Goal: Task Accomplishment & Management: Use online tool/utility

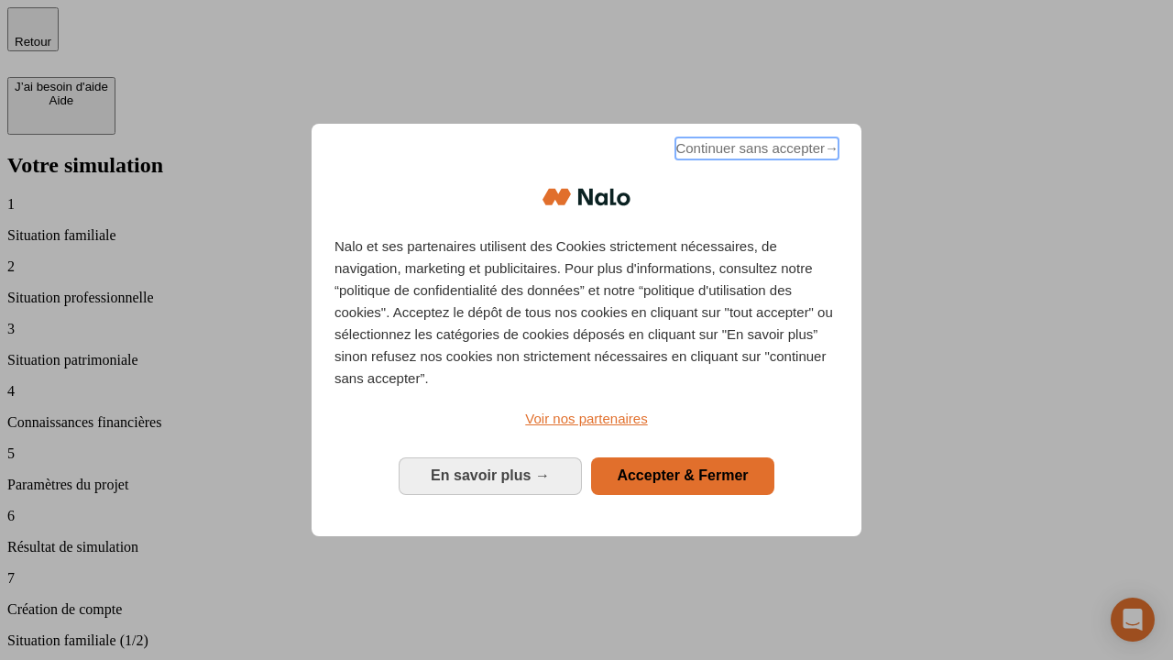
click at [755, 151] on span "Continuer sans accepter →" at bounding box center [756, 148] width 163 height 22
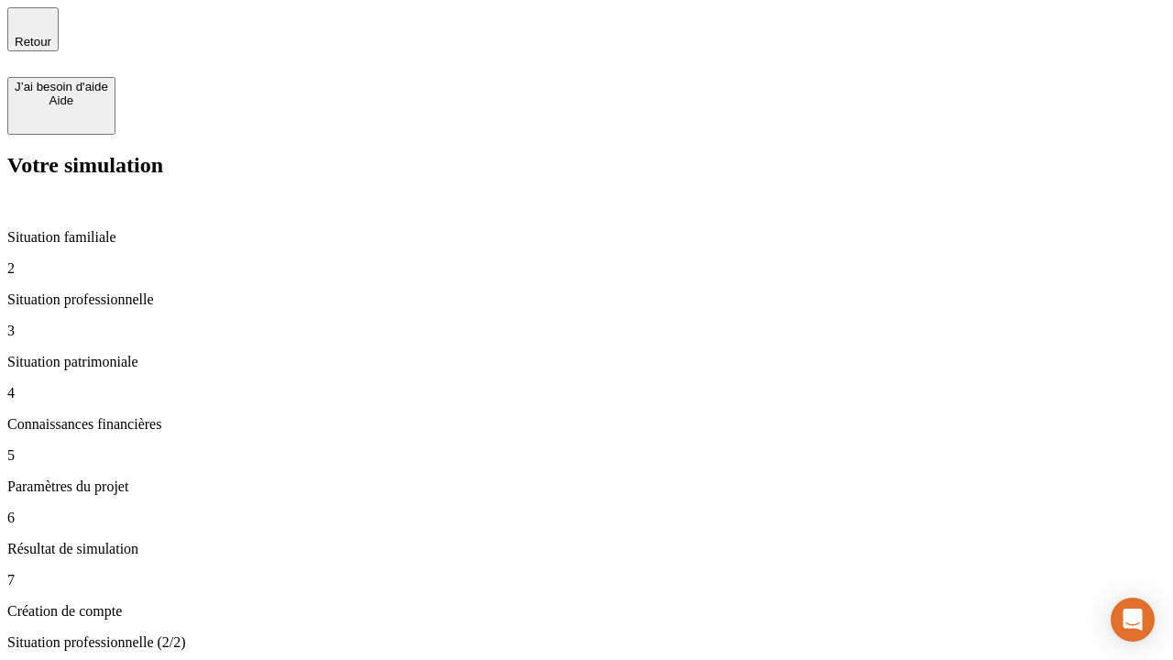
type input "30 000"
type input "40 000"
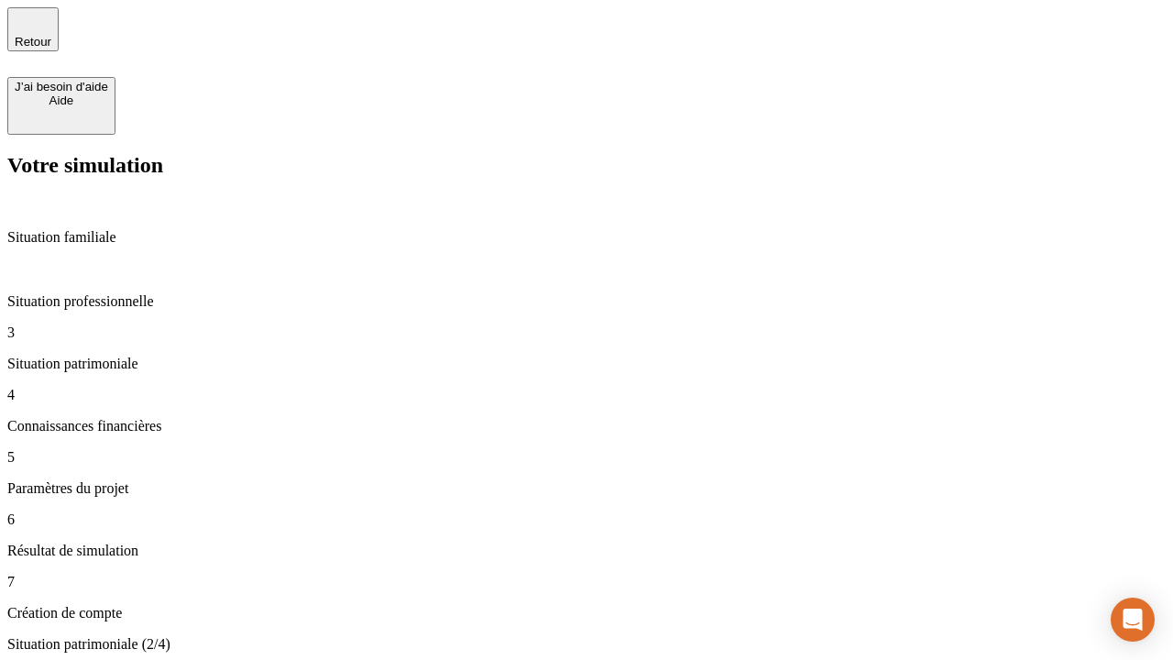
type input "1 100"
type input "20"
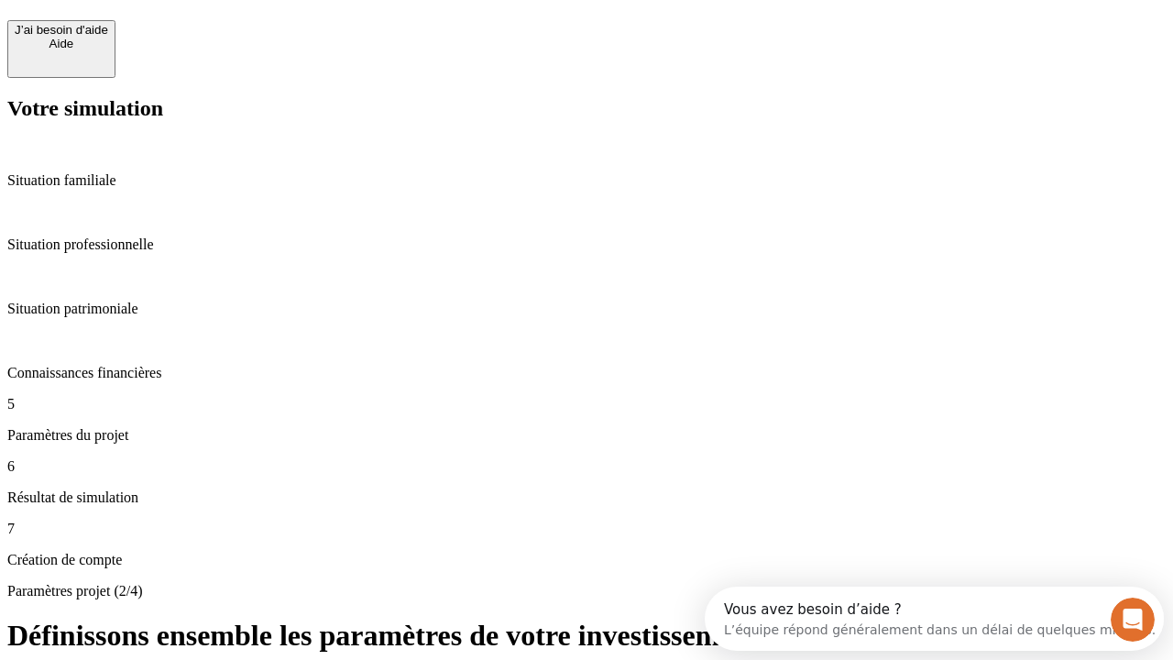
scroll to position [16, 0]
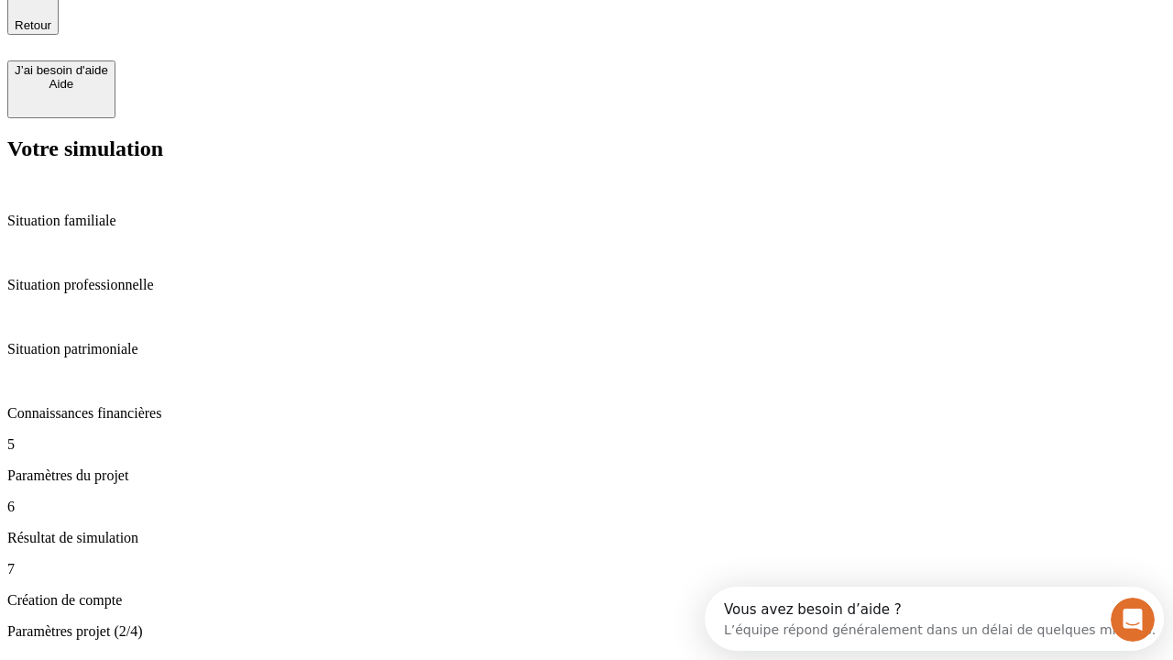
type input "40"
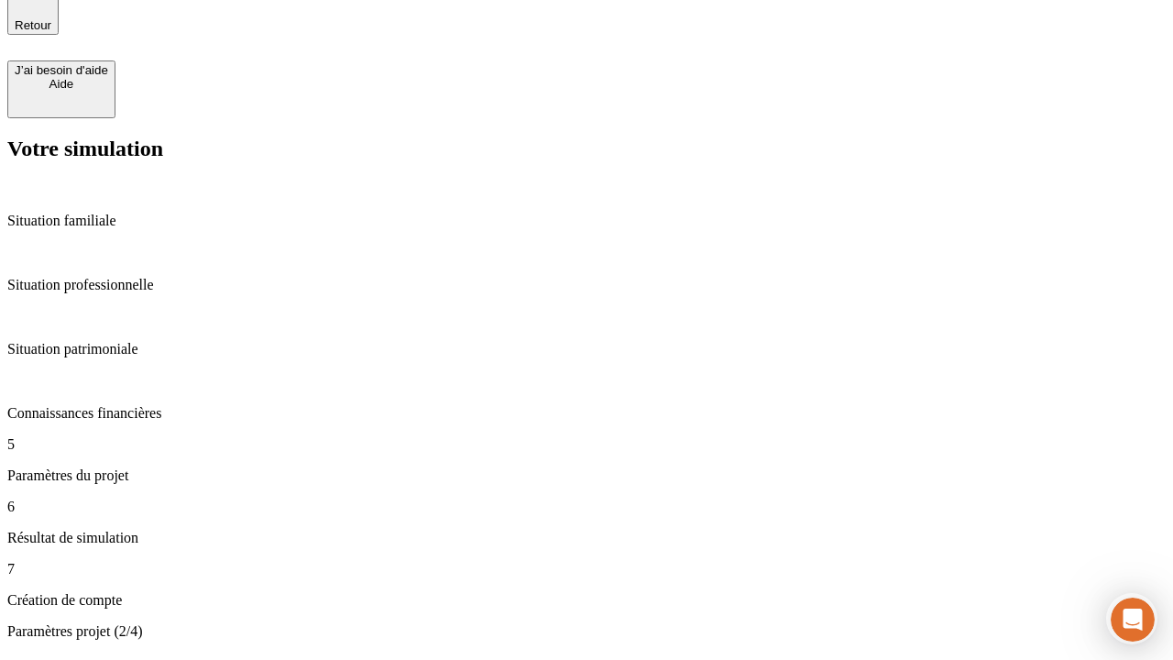
type input "50 000"
type input "640"
